Goal: Transaction & Acquisition: Book appointment/travel/reservation

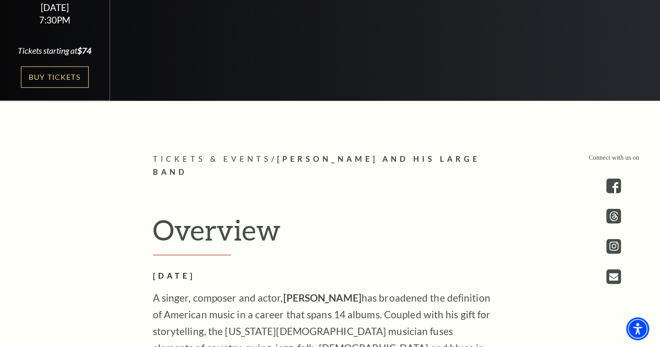
scroll to position [318, 0]
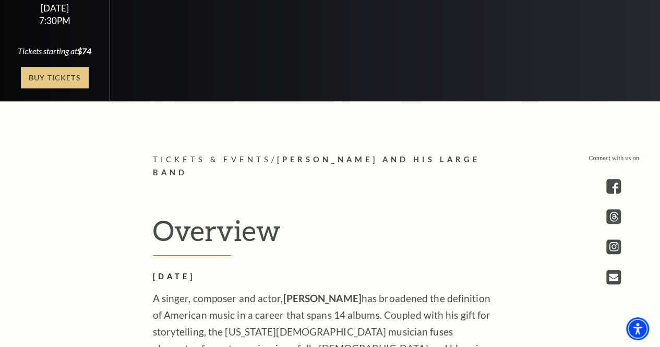
click at [78, 82] on link "Buy Tickets" at bounding box center [55, 77] width 68 height 21
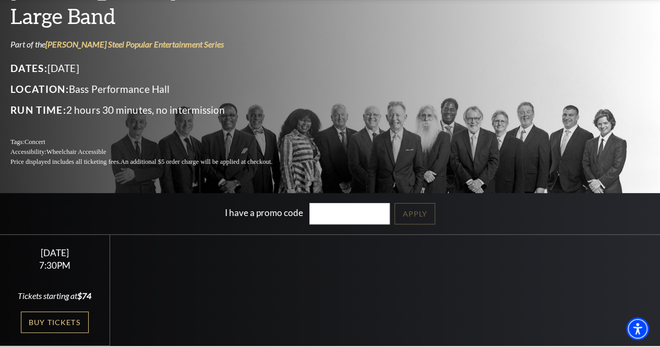
scroll to position [0, 0]
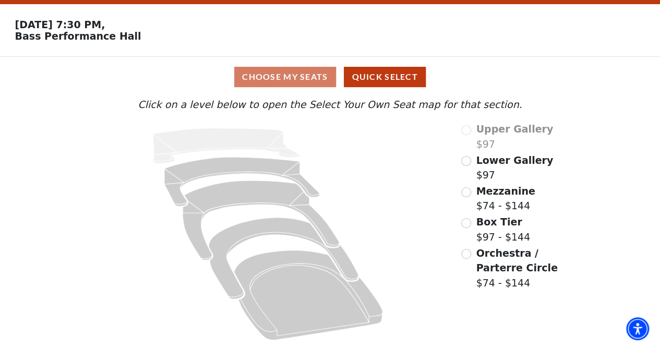
scroll to position [32, 0]
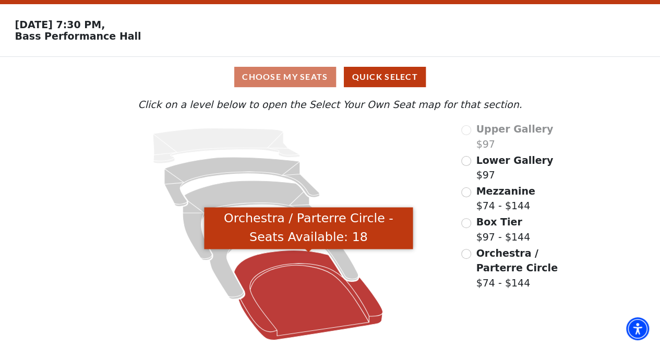
click at [316, 309] on icon "Orchestra / Parterre Circle - Seats Available: 18" at bounding box center [308, 295] width 149 height 90
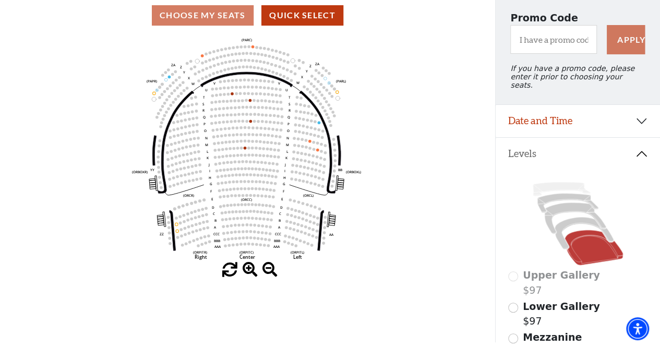
scroll to position [92, 0]
click at [555, 236] on icon at bounding box center [578, 223] width 140 height 88
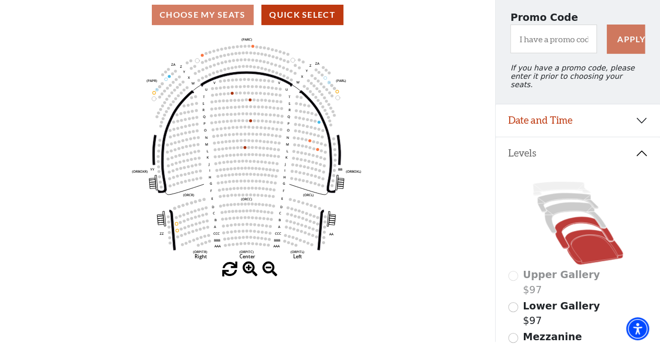
click at [560, 236] on icon at bounding box center [584, 233] width 59 height 32
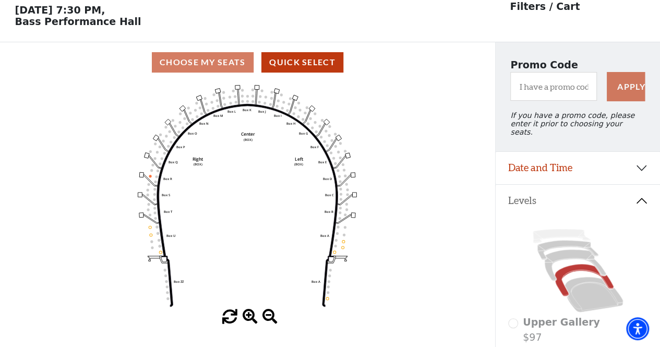
scroll to position [48, 0]
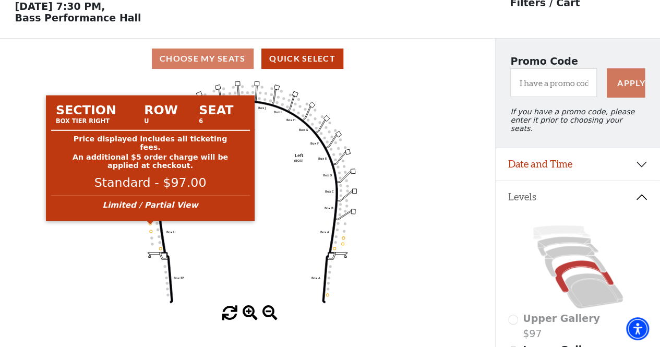
click at [149, 225] on circle at bounding box center [150, 223] width 3 height 3
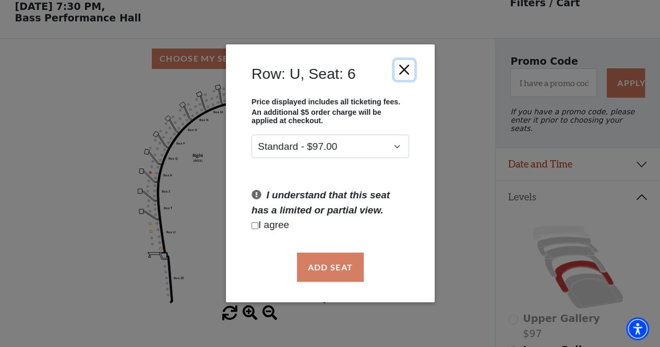
click at [405, 77] on button "Close" at bounding box center [404, 70] width 20 height 20
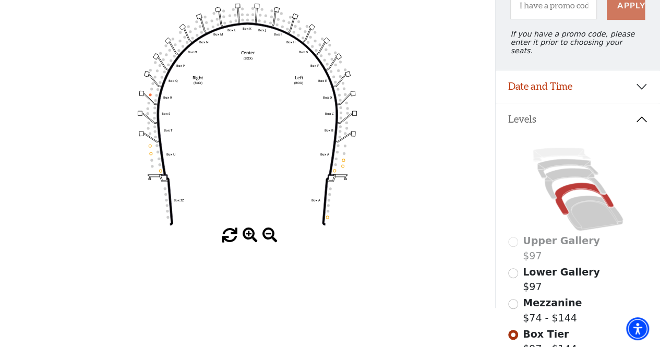
scroll to position [127, 0]
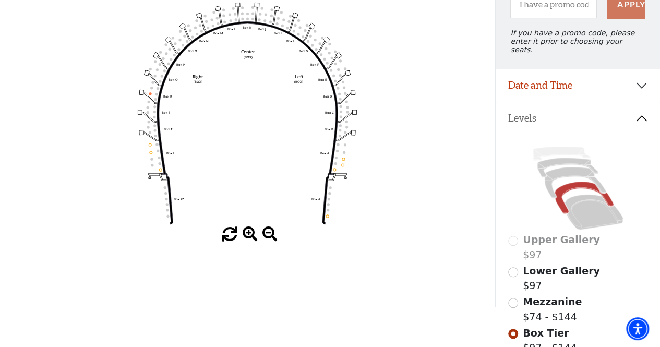
click at [558, 177] on icon at bounding box center [578, 188] width 140 height 88
click at [558, 173] on icon at bounding box center [575, 183] width 62 height 31
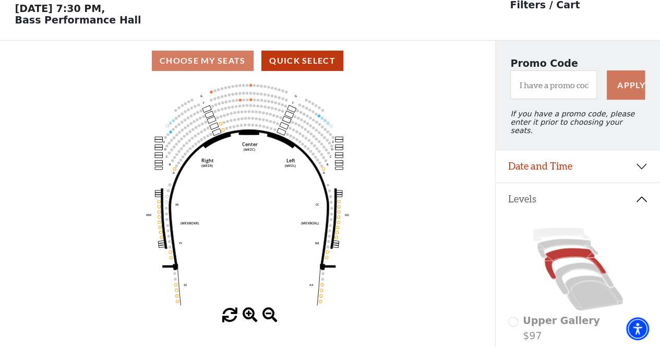
scroll to position [48, 0]
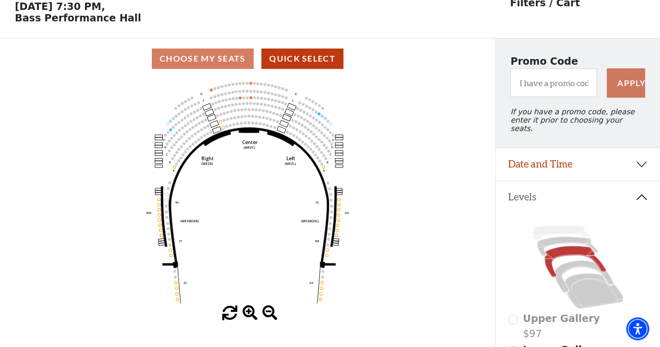
click at [568, 181] on button "Levels" at bounding box center [578, 197] width 164 height 32
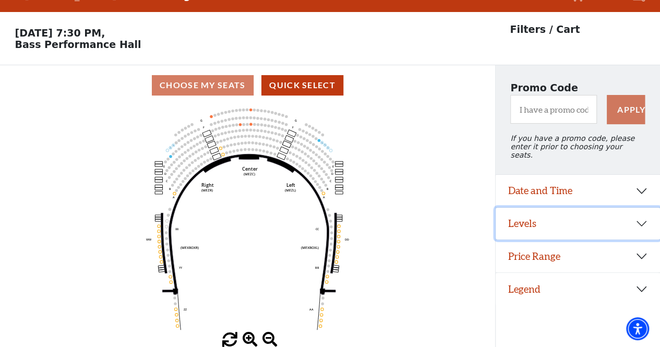
scroll to position [24, 0]
click at [50, 30] on p "Friday, October 17 at 7:30 PM, Bass Performance Hall" at bounding box center [247, 38] width 495 height 23
